Goal: Task Accomplishment & Management: Use online tool/utility

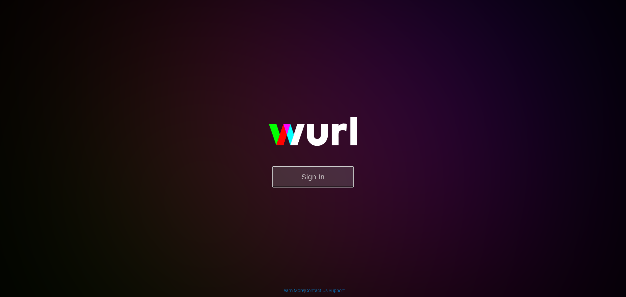
click at [342, 179] on button "Sign In" at bounding box center [313, 176] width 82 height 21
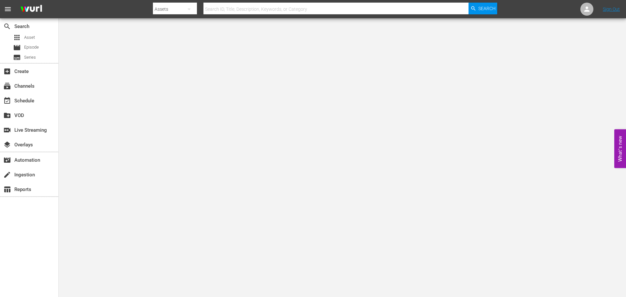
click at [244, 12] on input "text" at bounding box center [336, 9] width 265 height 16
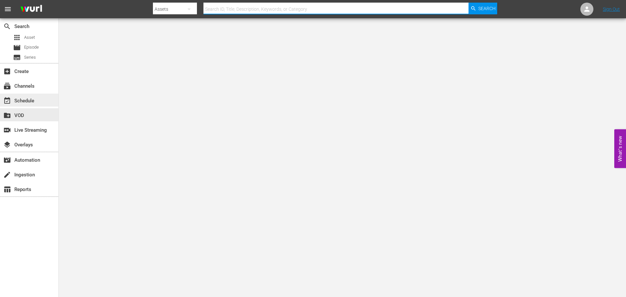
click at [37, 98] on div "event_available Schedule" at bounding box center [29, 100] width 58 height 13
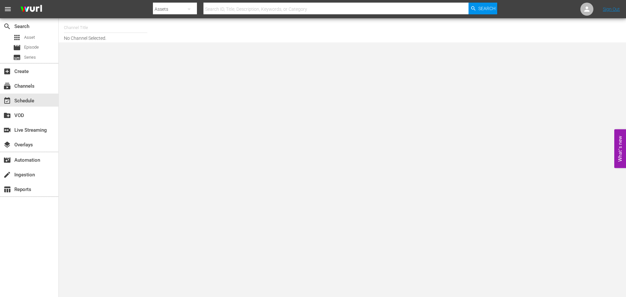
click at [77, 30] on input "text" at bounding box center [106, 28] width 84 height 16
click at [114, 59] on div "Acorn 8 min ad load (2033 - amc_networks_acorntvmysteries_2)" at bounding box center [153, 62] width 169 height 16
type input "Acorn 8 min ad load (2033 - amc_networks_acorntvmysteries_2)"
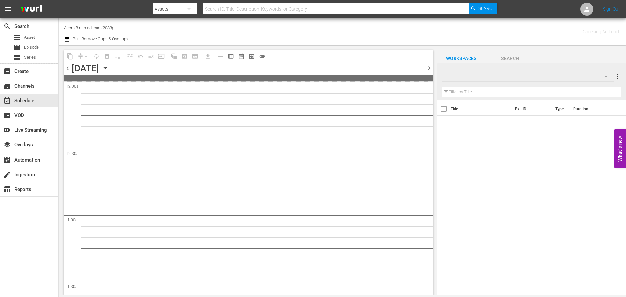
click at [109, 70] on icon "button" at bounding box center [105, 68] width 7 height 7
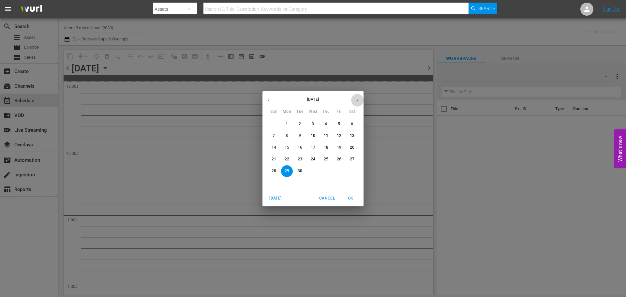
click at [360, 96] on button "button" at bounding box center [357, 100] width 13 height 13
click at [313, 122] on p "1" at bounding box center [313, 124] width 2 height 6
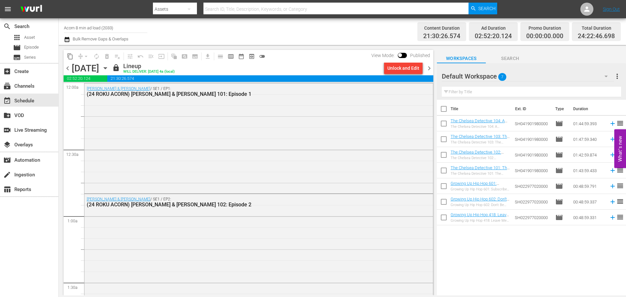
click at [430, 67] on span "chevron_right" at bounding box center [429, 68] width 8 height 8
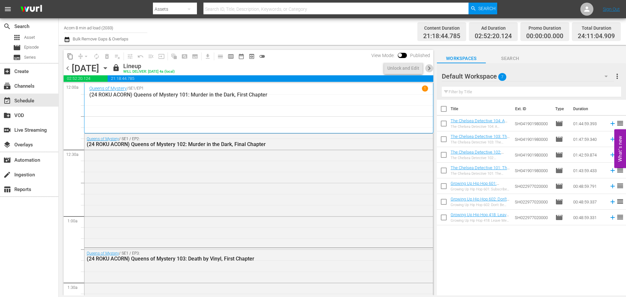
click at [430, 67] on span "chevron_right" at bounding box center [429, 68] width 8 height 8
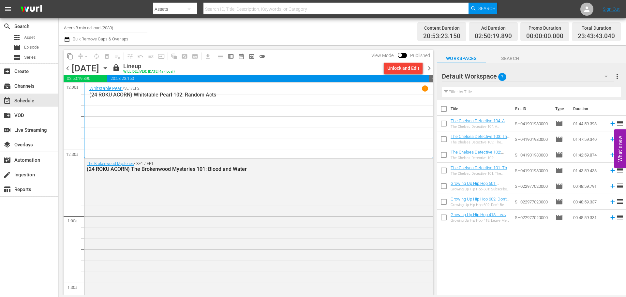
click at [109, 66] on icon "button" at bounding box center [105, 68] width 7 height 7
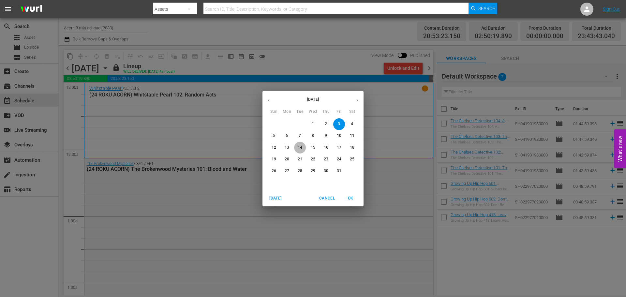
click at [296, 149] on span "14" at bounding box center [300, 148] width 12 height 6
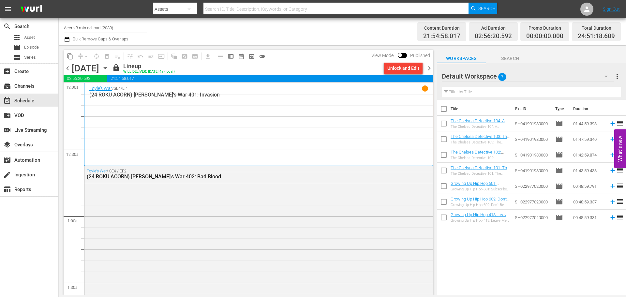
click at [109, 66] on icon "button" at bounding box center [105, 68] width 7 height 7
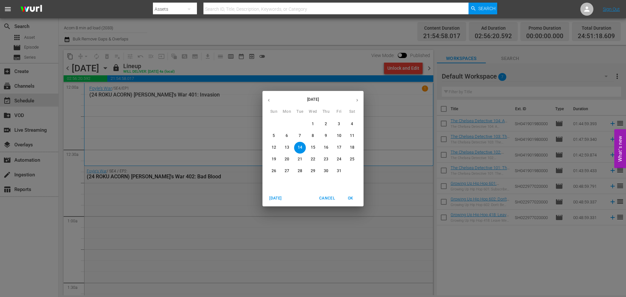
click at [343, 169] on span "31" at bounding box center [339, 171] width 12 height 6
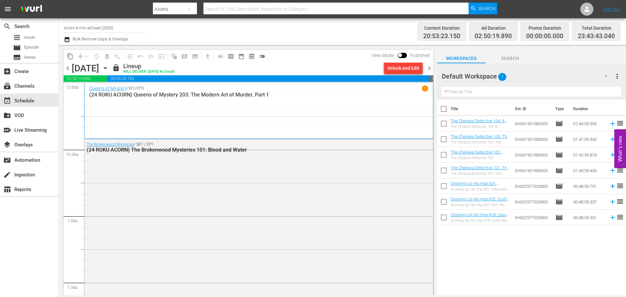
click at [431, 70] on span "chevron_right" at bounding box center [429, 68] width 8 height 8
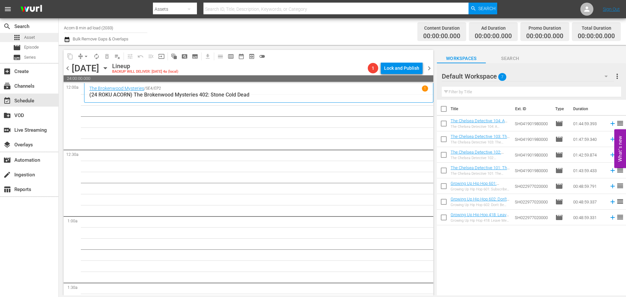
click at [47, 36] on div "apps Asset" at bounding box center [29, 37] width 58 height 9
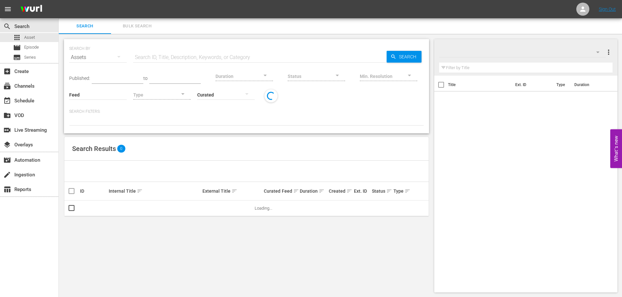
click at [179, 53] on input "text" at bounding box center [259, 58] width 253 height 16
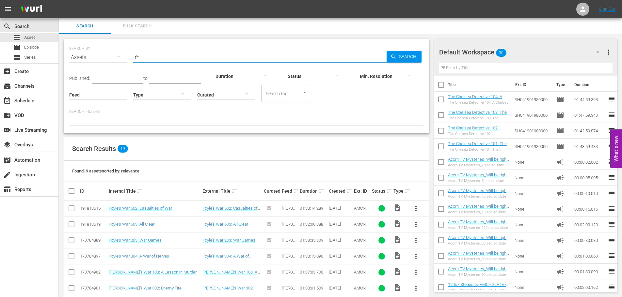
type input "f"
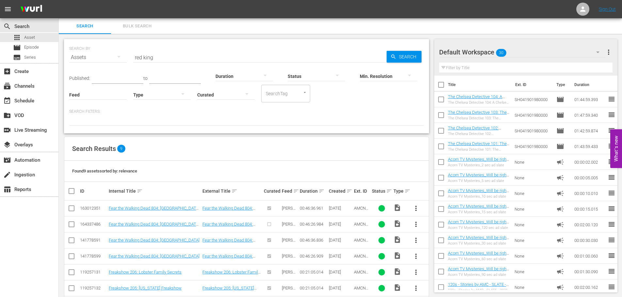
click at [145, 55] on input "red king" at bounding box center [259, 58] width 253 height 16
type input "[PERSON_NAME]'s war"
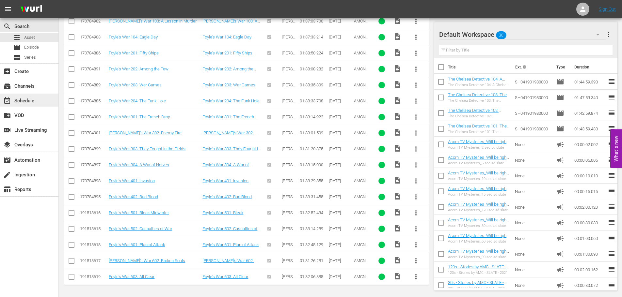
scroll to position [89, 0]
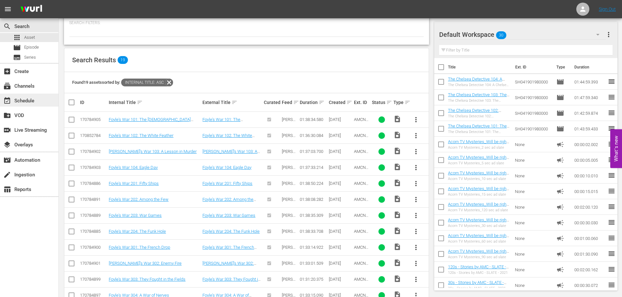
click at [18, 102] on div "event_available Schedule" at bounding box center [18, 100] width 37 height 6
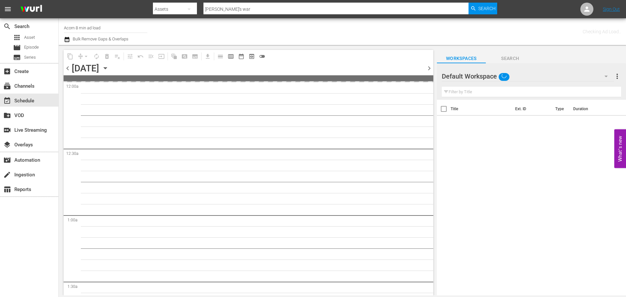
click at [96, 25] on input "Acorn 8 min ad load" at bounding box center [106, 28] width 84 height 16
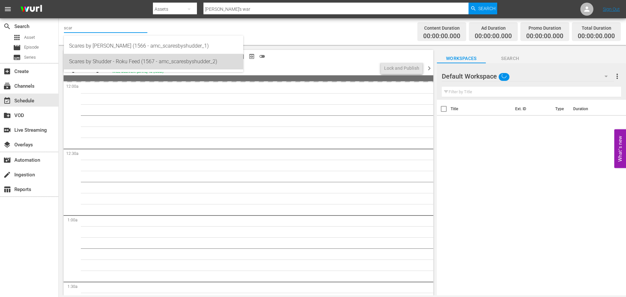
click at [122, 59] on div "Scares by Shudder - Roku Feed (1567 - amc_scaresbyshudder_2)" at bounding box center [153, 62] width 169 height 16
type input "Scares by Shudder - Roku Feed (1567 - amc_scaresbyshudder_2)"
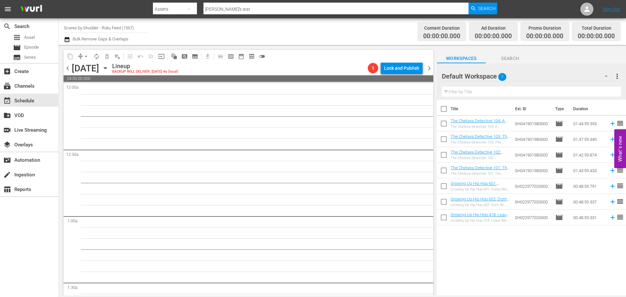
click at [111, 64] on div "[DATE] [DATE]" at bounding box center [91, 68] width 39 height 11
click at [109, 66] on icon "button" at bounding box center [105, 68] width 7 height 7
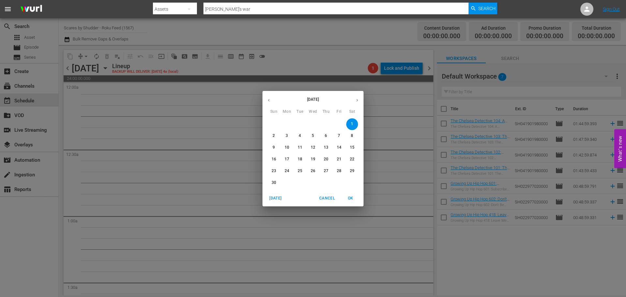
click at [266, 101] on button "button" at bounding box center [269, 100] width 13 height 13
click at [305, 147] on span "14" at bounding box center [300, 148] width 12 height 6
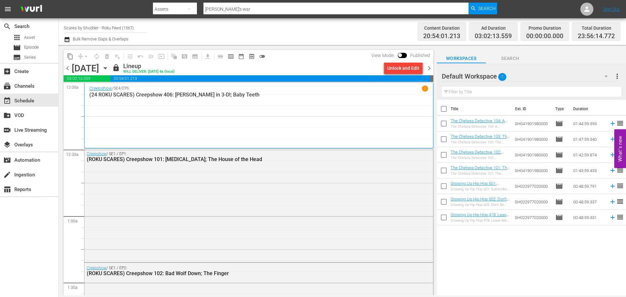
click at [430, 69] on span "chevron_right" at bounding box center [429, 68] width 8 height 8
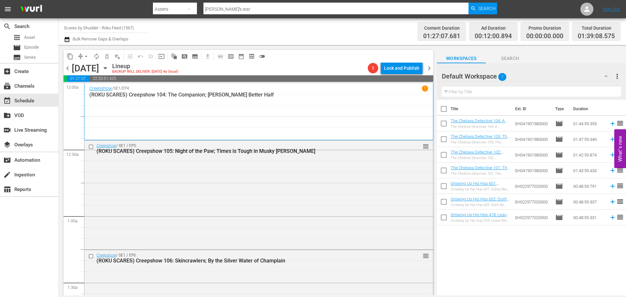
click at [118, 26] on input "Scares by Shudder - Roku Feed (1567)" at bounding box center [106, 28] width 84 height 16
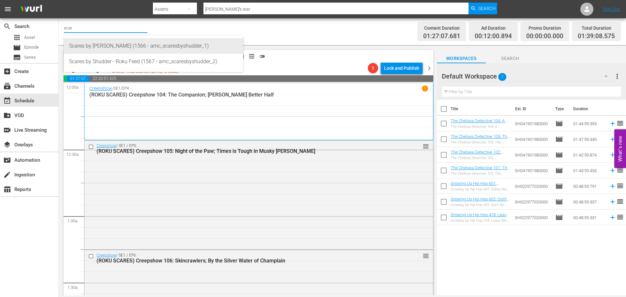
click at [114, 45] on div "Scares by [PERSON_NAME] (1566 - amc_scaresbyshudder_1)" at bounding box center [153, 46] width 169 height 16
type input "Scares by [PERSON_NAME] (1566 - amc_scaresbyshudder_1)"
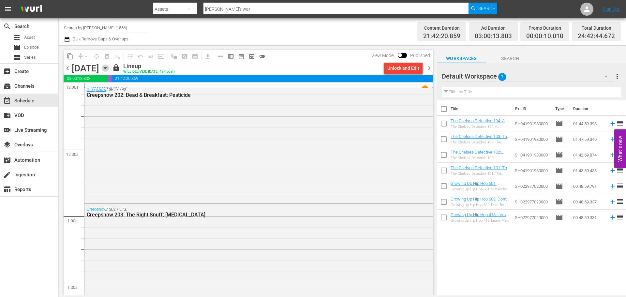
click at [109, 69] on icon "button" at bounding box center [105, 68] width 7 height 7
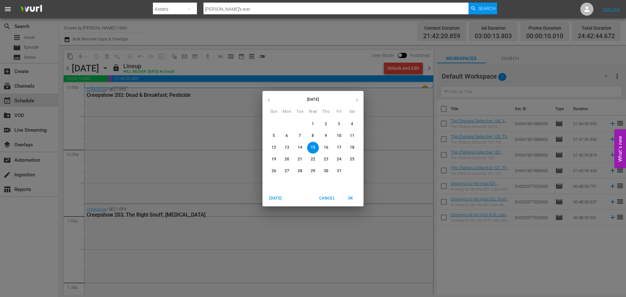
click at [339, 170] on p "31" at bounding box center [339, 171] width 5 height 6
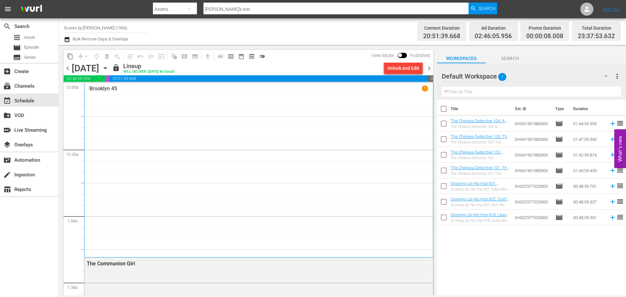
click at [431, 68] on span "chevron_right" at bounding box center [429, 68] width 8 height 8
